Goal: Task Accomplishment & Management: Manage account settings

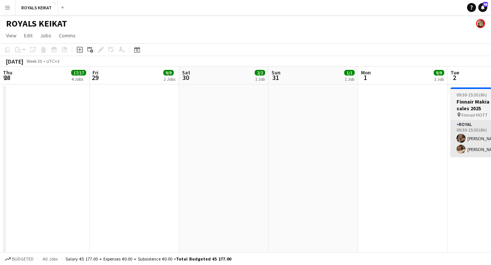
scroll to position [0, 319]
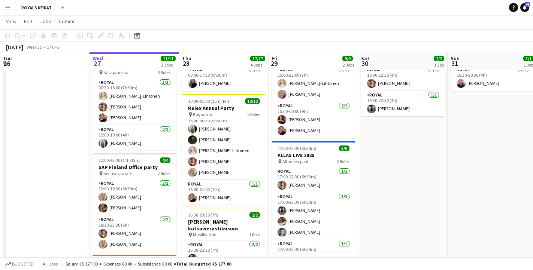
scroll to position [119, 0]
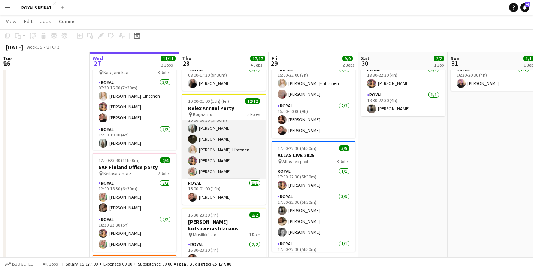
click at [241, 167] on app-card-role "Royal 5/5 15:00-00:30 (9h30m) Emil Peltonen Nooa Aalto Nora Löfving-Lihtonen Ti…" at bounding box center [224, 144] width 84 height 69
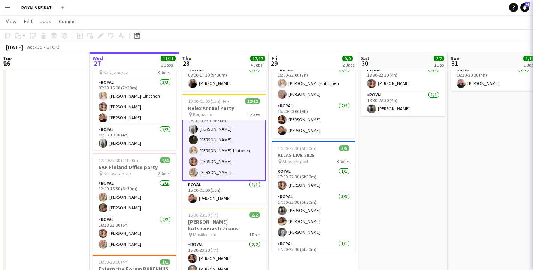
scroll to position [119, 0]
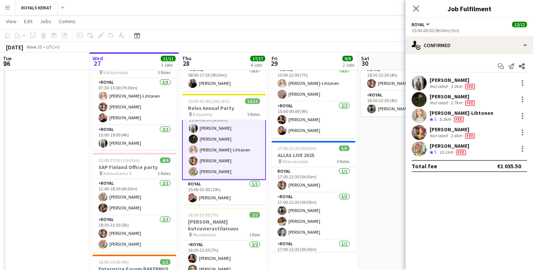
click at [443, 133] on div "Not rated" at bounding box center [438, 136] width 19 height 6
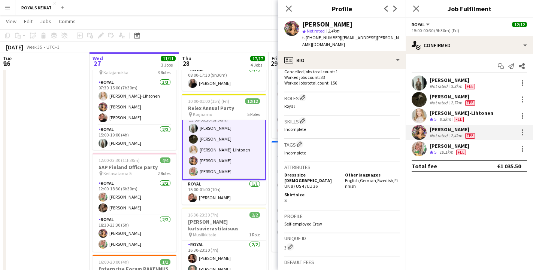
scroll to position [224, 0]
click at [288, 8] on icon at bounding box center [288, 8] width 7 height 7
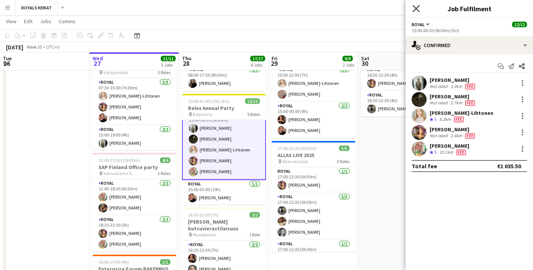
click at [415, 6] on icon "Close pop-in" at bounding box center [415, 8] width 7 height 7
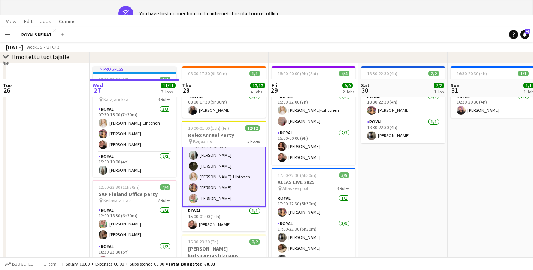
scroll to position [0, 0]
